Goal: Task Accomplishment & Management: Manage account settings

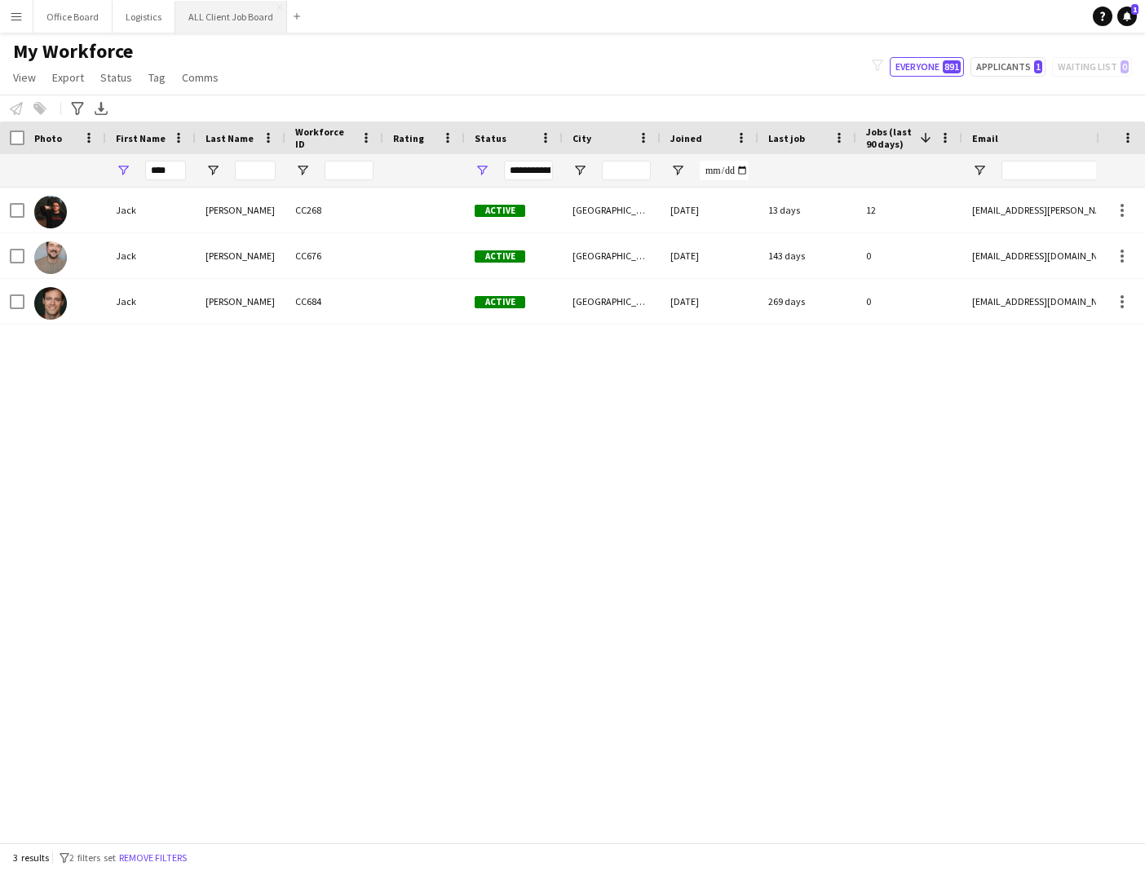
click at [234, 25] on button "ALL Client Job Board Close" at bounding box center [231, 17] width 112 height 32
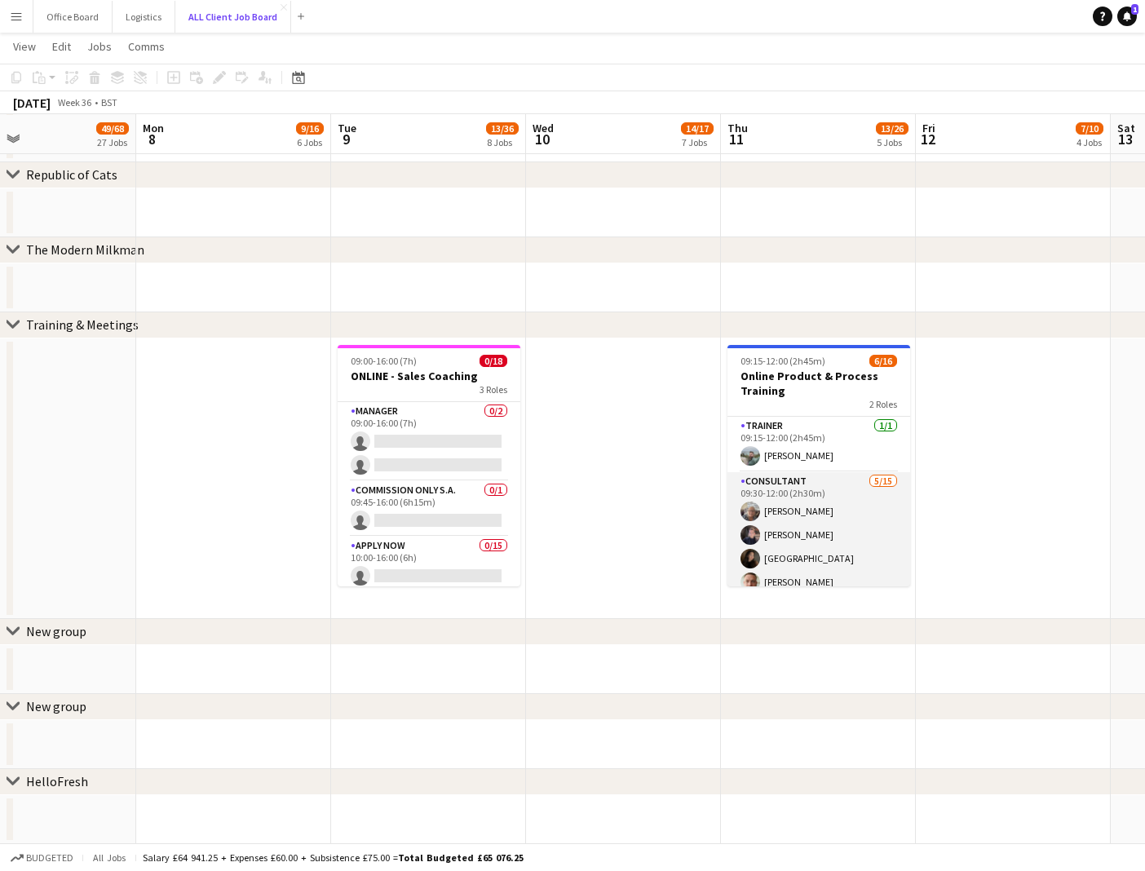
scroll to position [125, 0]
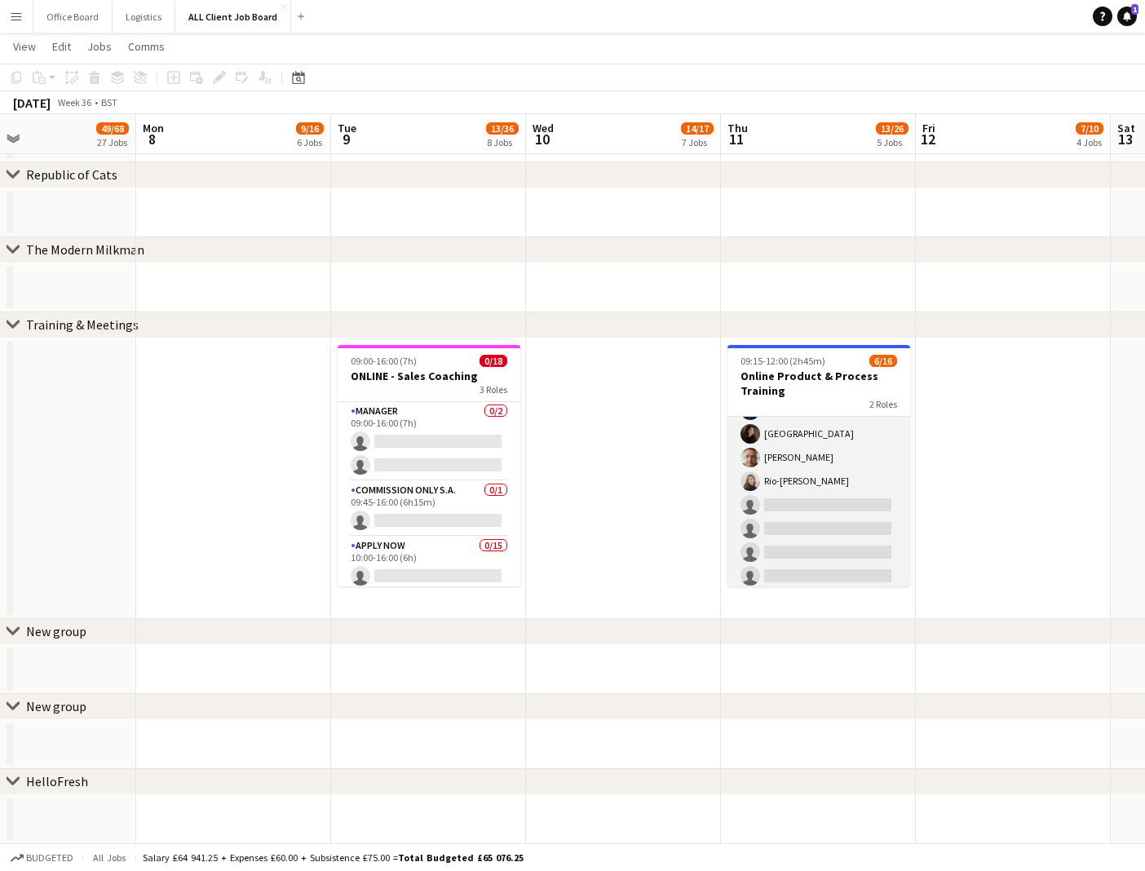
click at [803, 458] on app-card-role "Consultant [DATE] 09:30-12:00 (2h30m) [PERSON_NAME] [PERSON_NAME] sienna east […" at bounding box center [818, 540] width 183 height 387
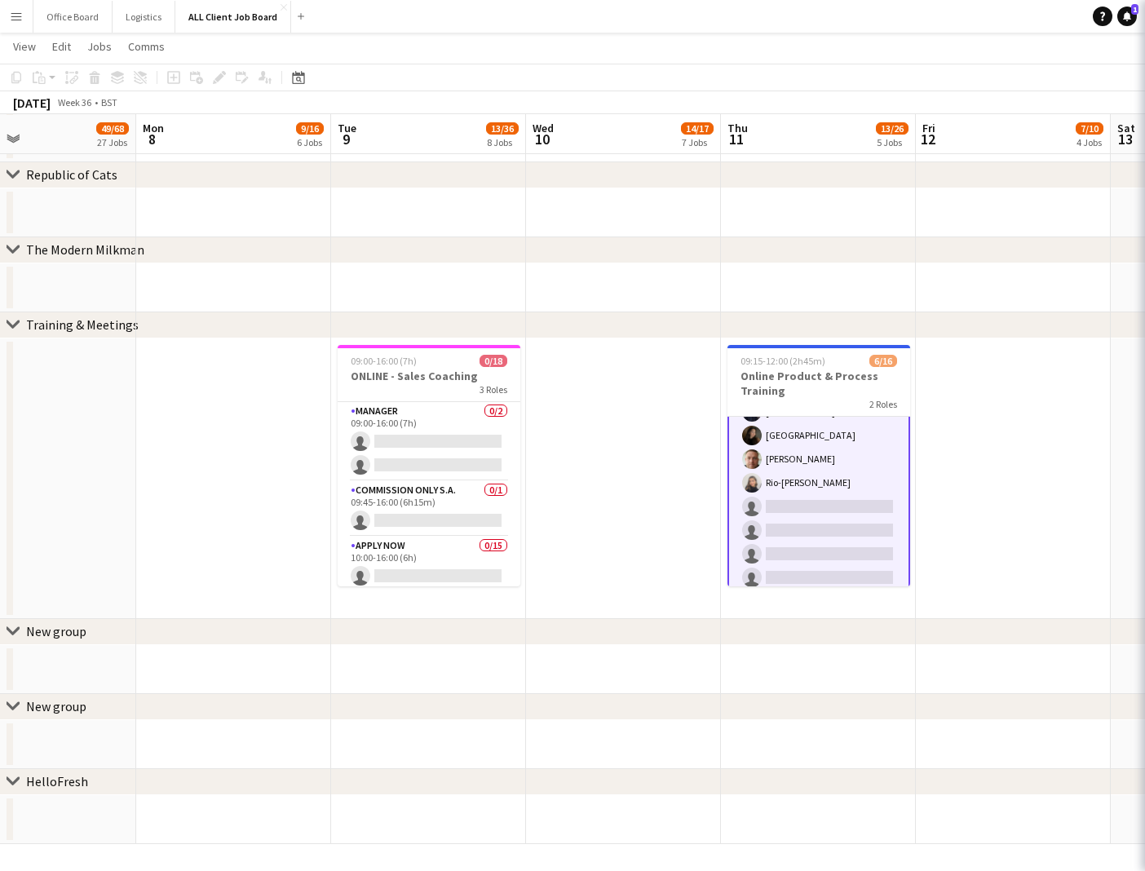
scroll to position [126, 0]
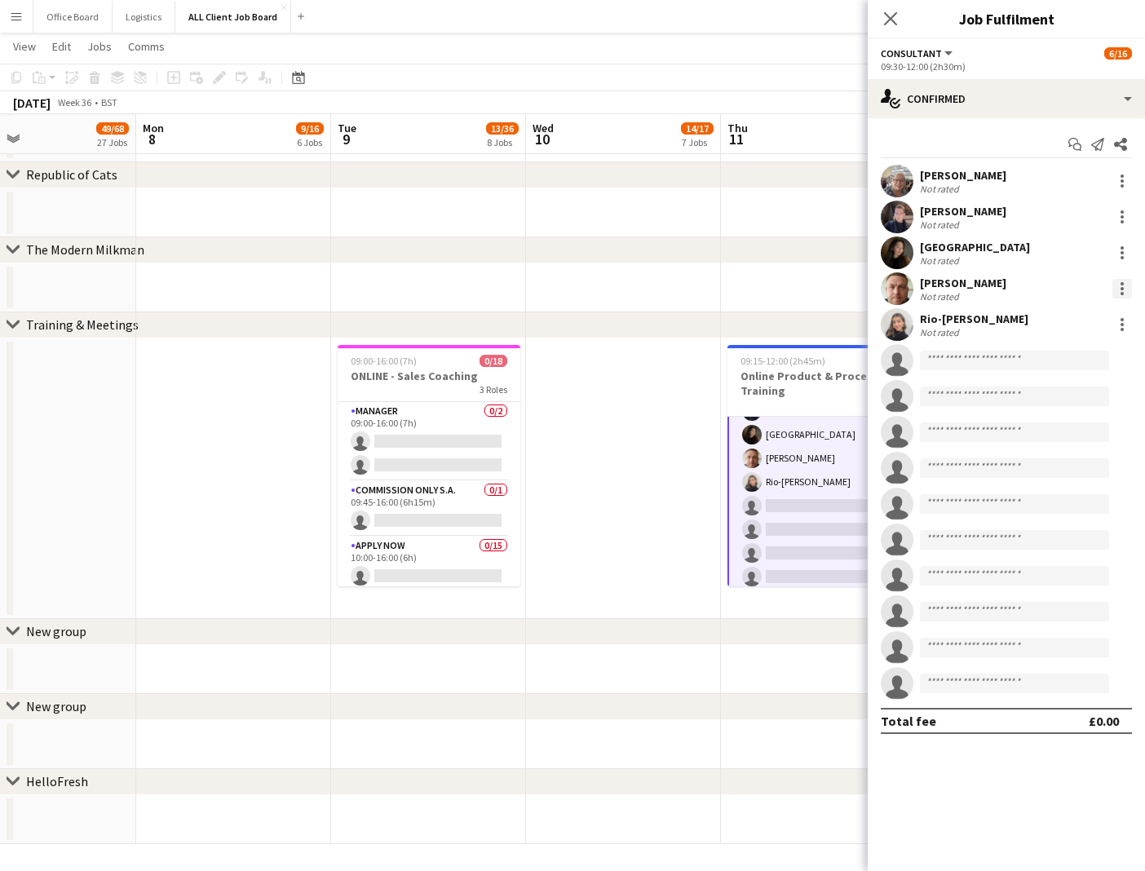
click at [1121, 285] on div at bounding box center [1122, 289] width 20 height 20
click at [1047, 477] on span "Remove" at bounding box center [1042, 475] width 49 height 14
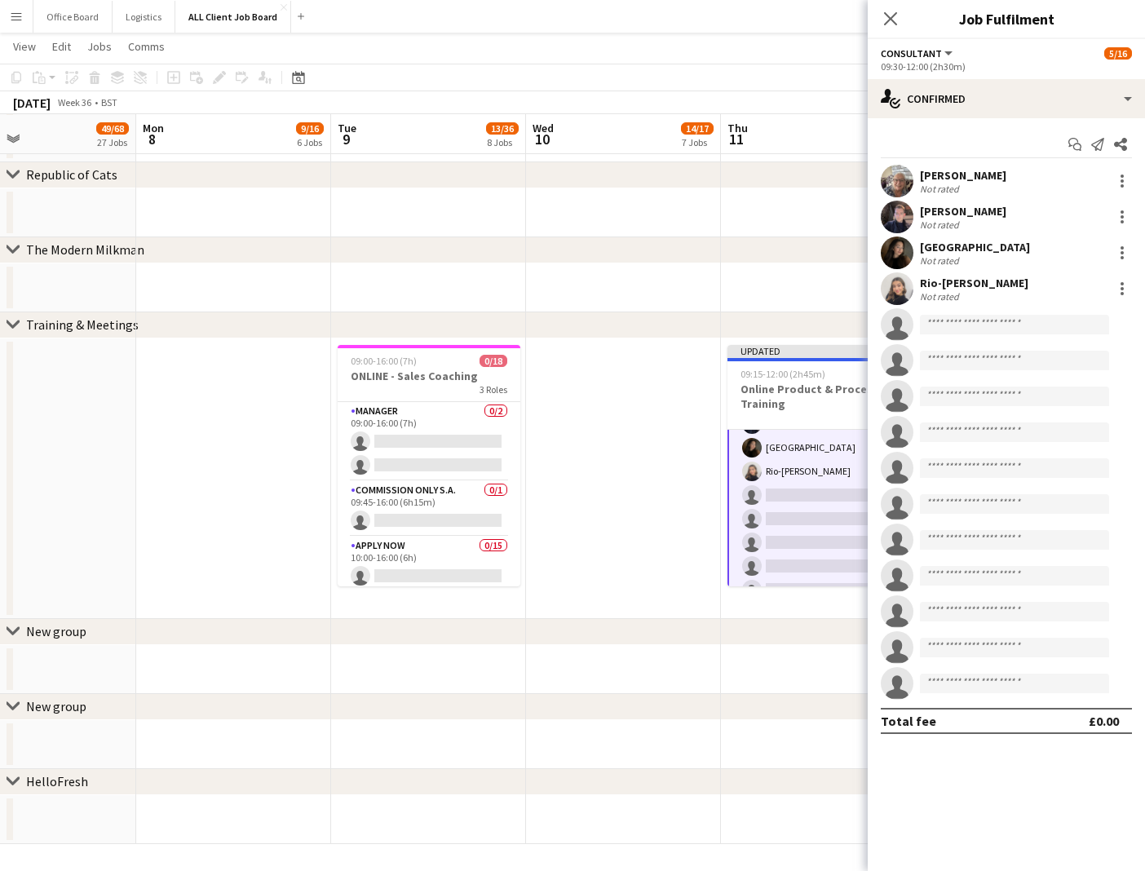
click at [683, 246] on div "chevron-right The Modern Milkman" at bounding box center [572, 250] width 1145 height 26
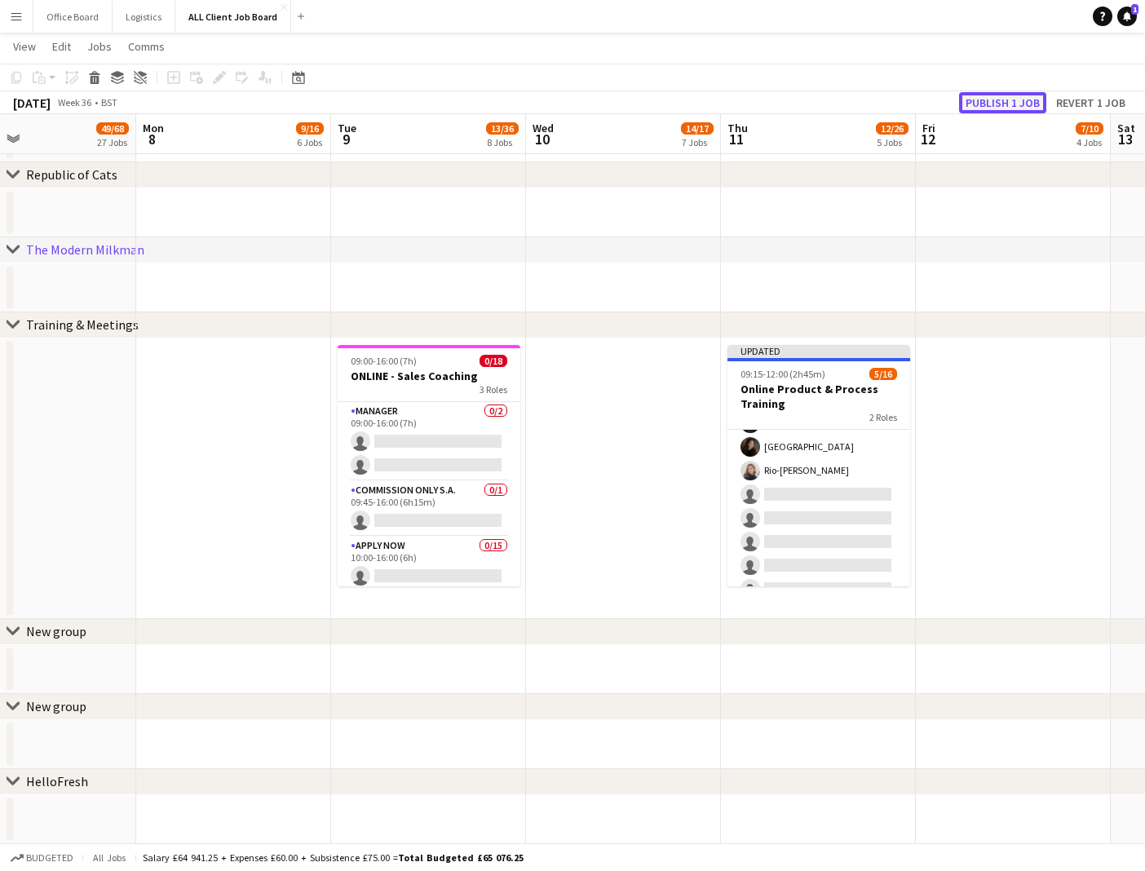
click at [983, 94] on button "Publish 1 job" at bounding box center [1002, 102] width 87 height 21
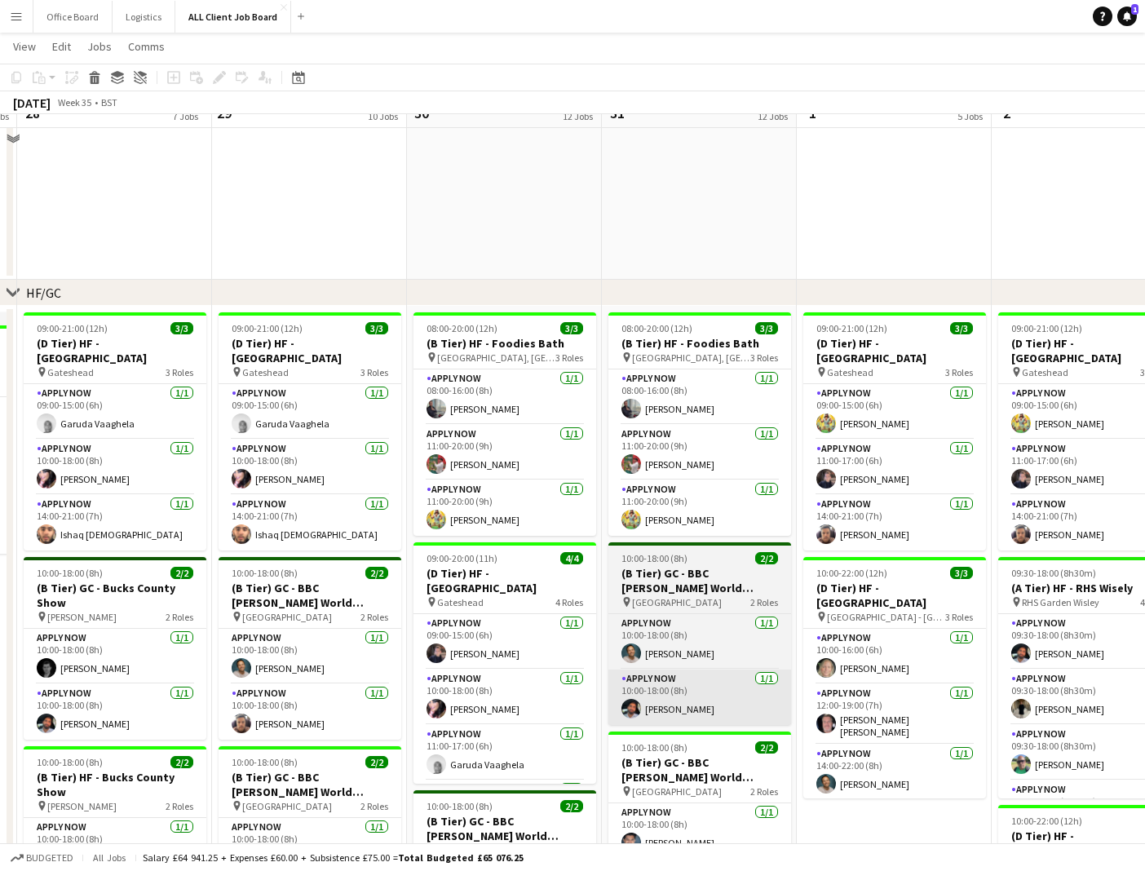
scroll to position [291, 0]
